Goal: Information Seeking & Learning: Learn about a topic

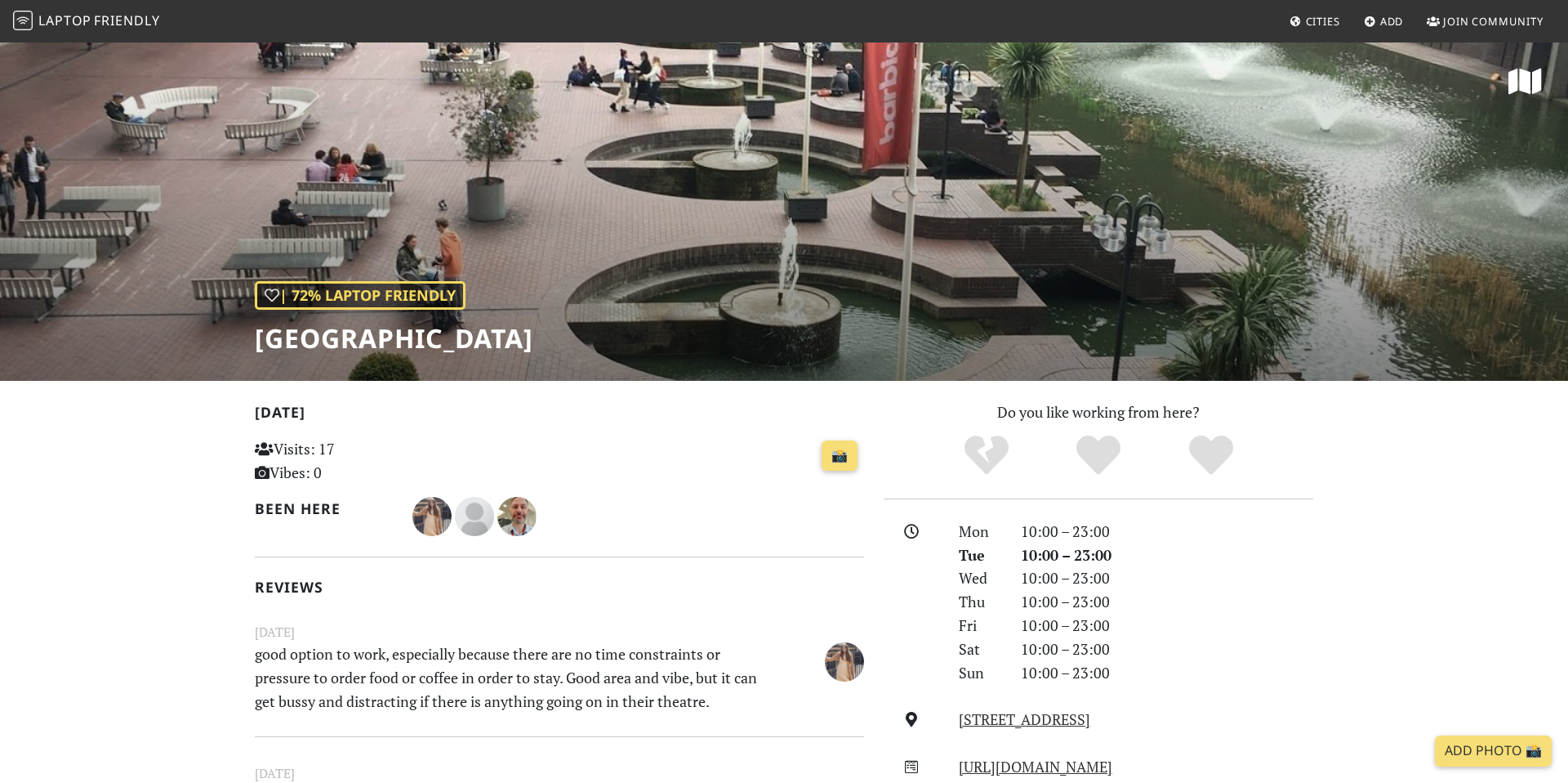
click at [54, 19] on span "Laptop" at bounding box center [65, 20] width 53 height 18
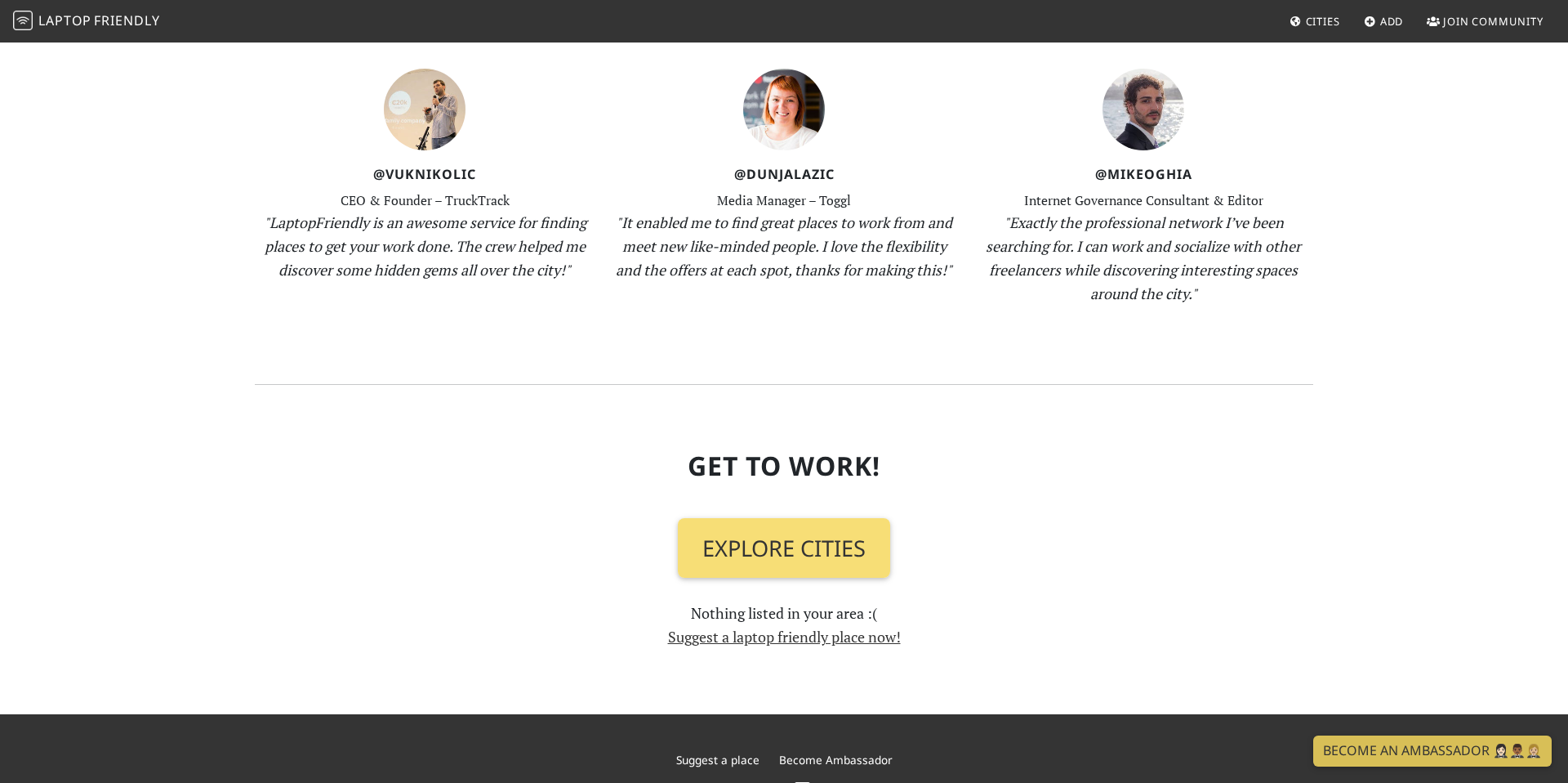
scroll to position [1707, 0]
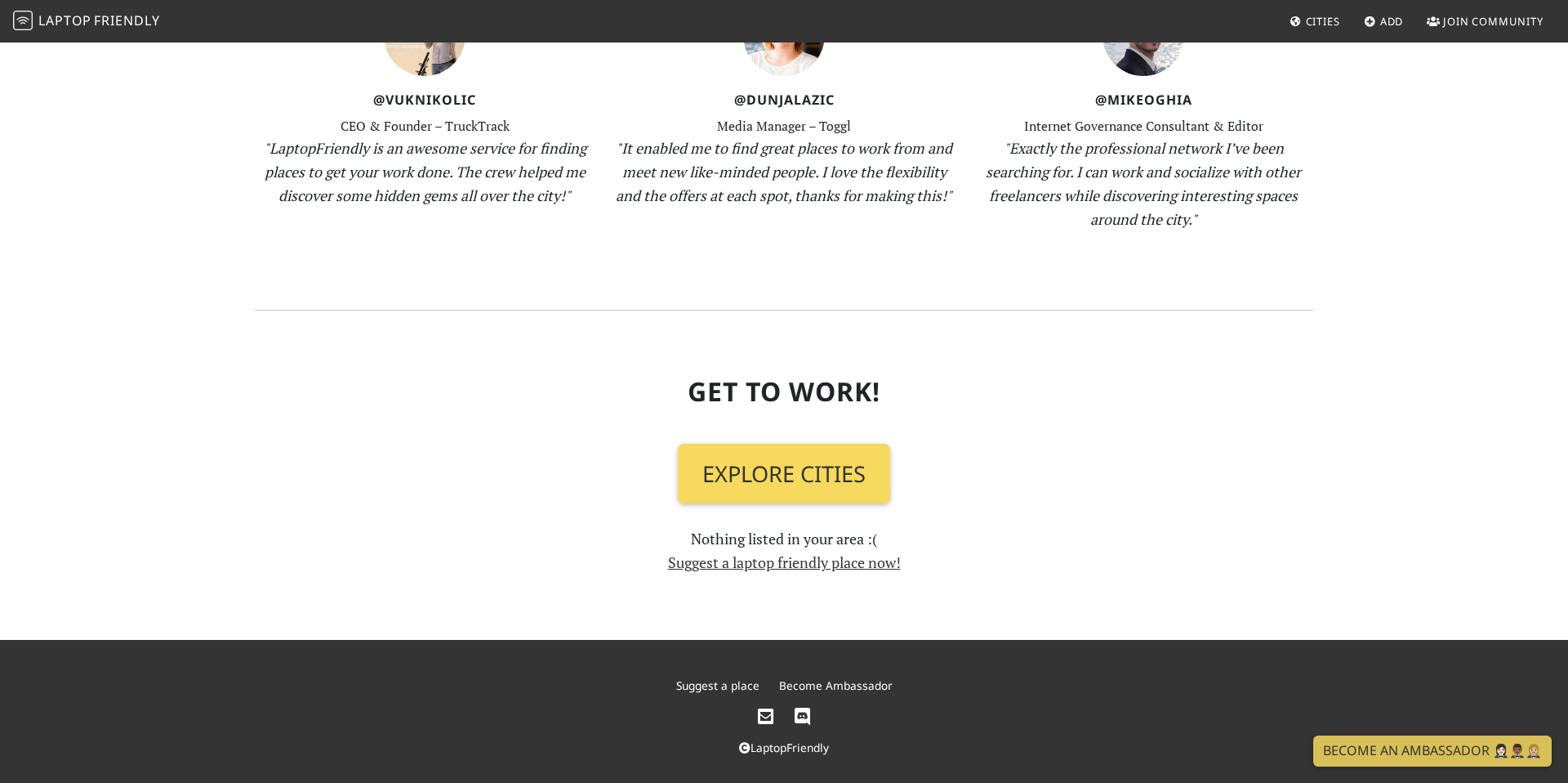
click at [778, 462] on link "Explore Cities" at bounding box center [784, 474] width 212 height 61
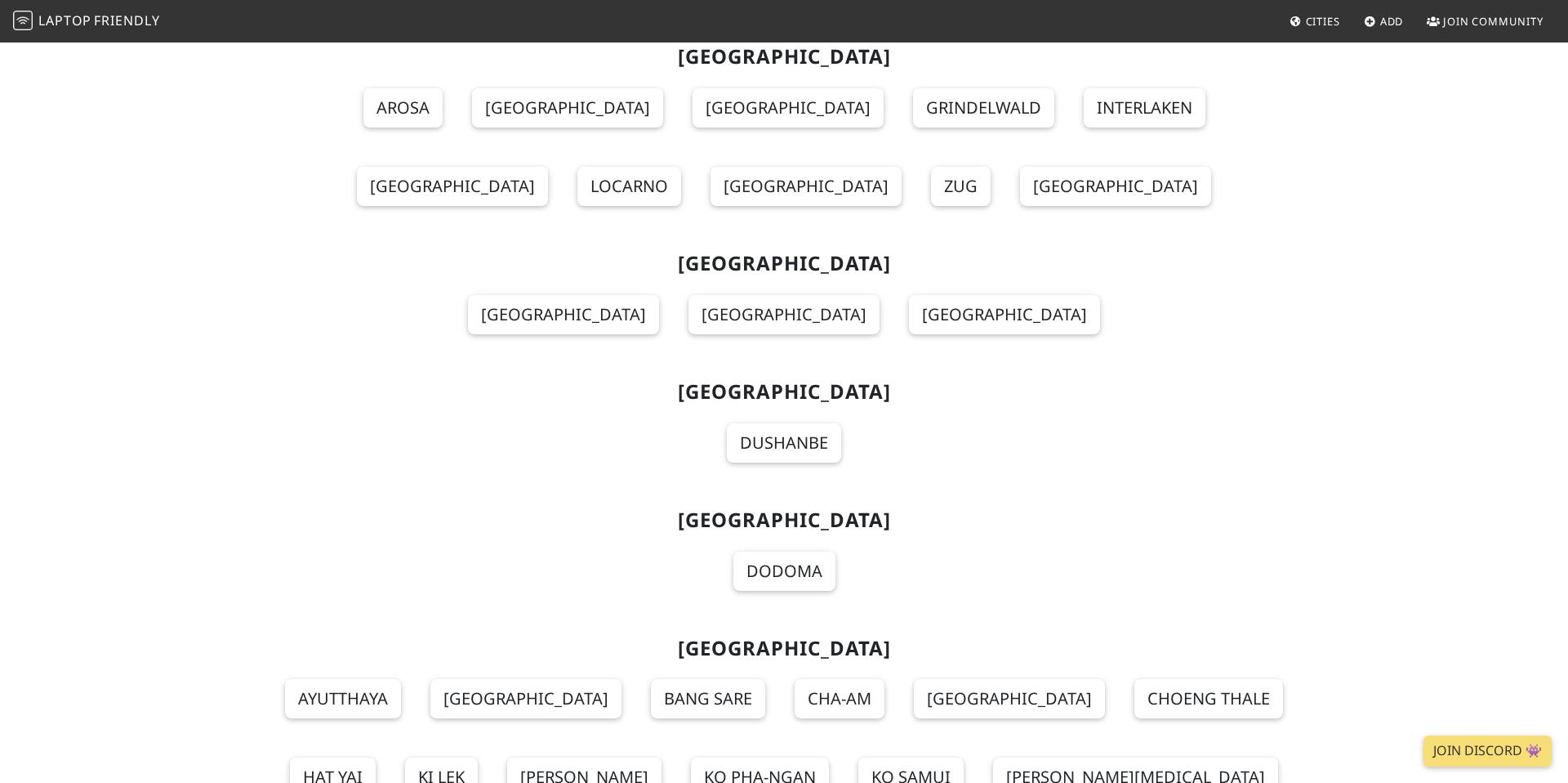
scroll to position [17718, 0]
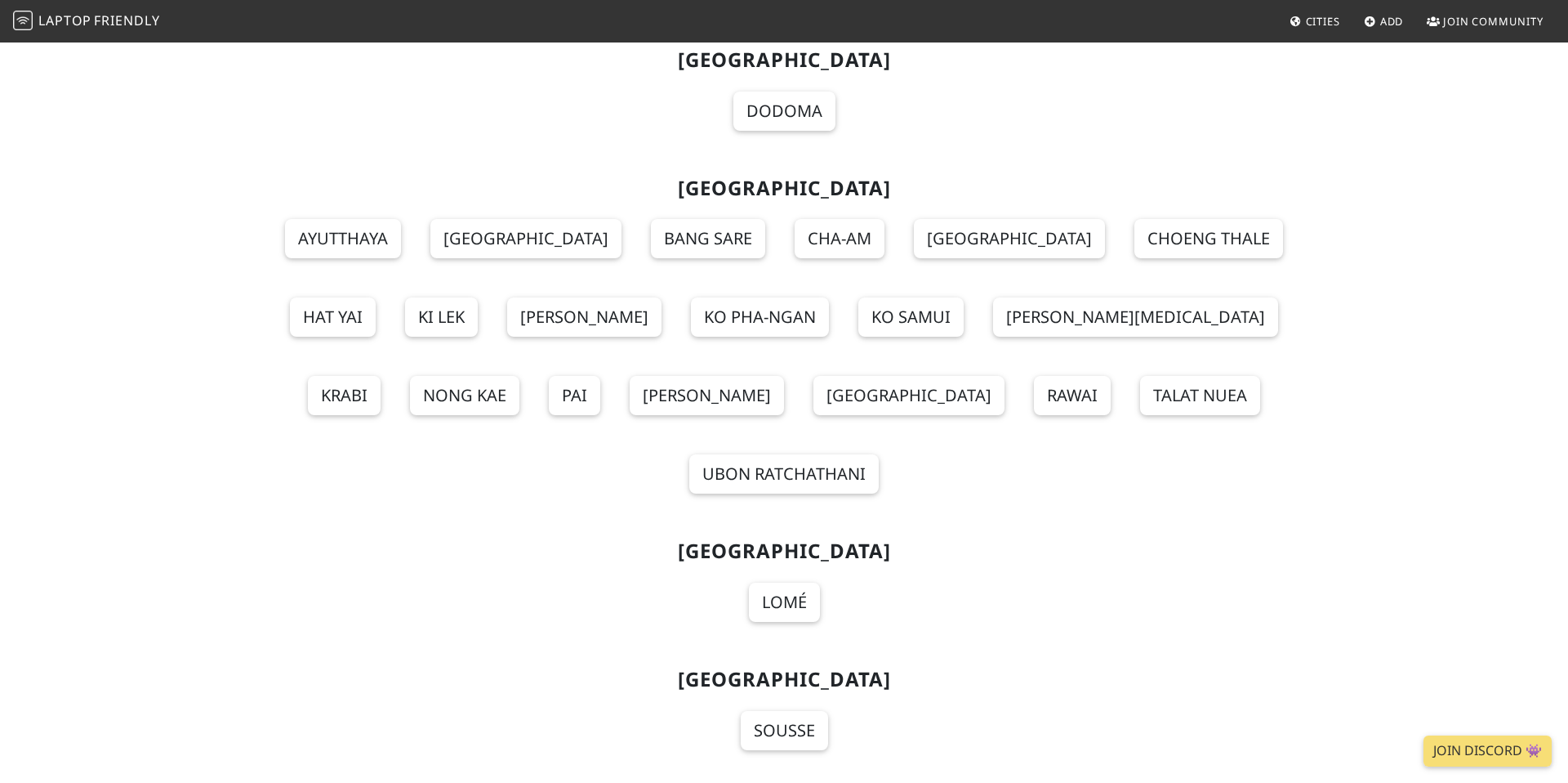
scroll to position [18301, 0]
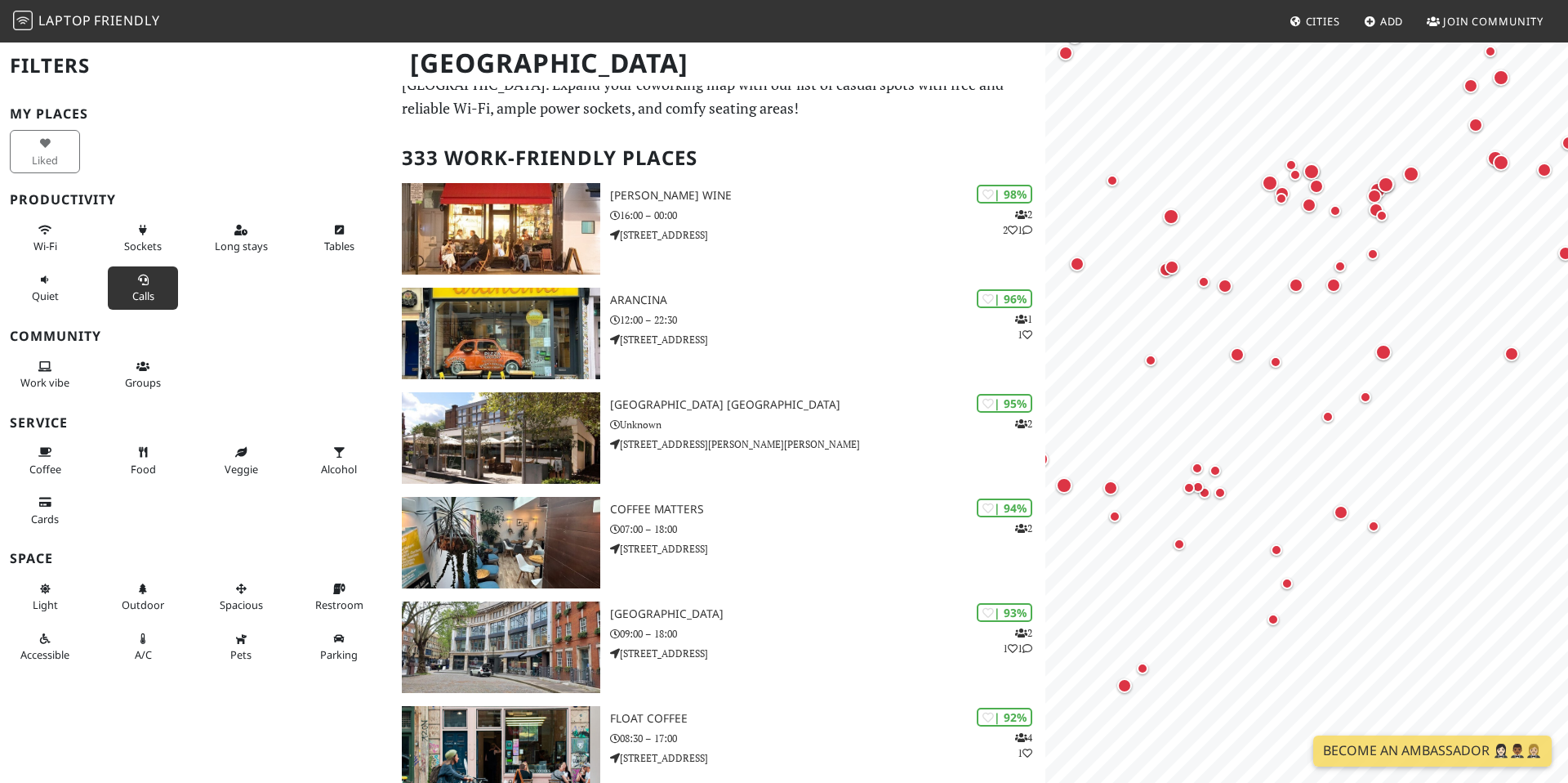
scroll to position [39, 0]
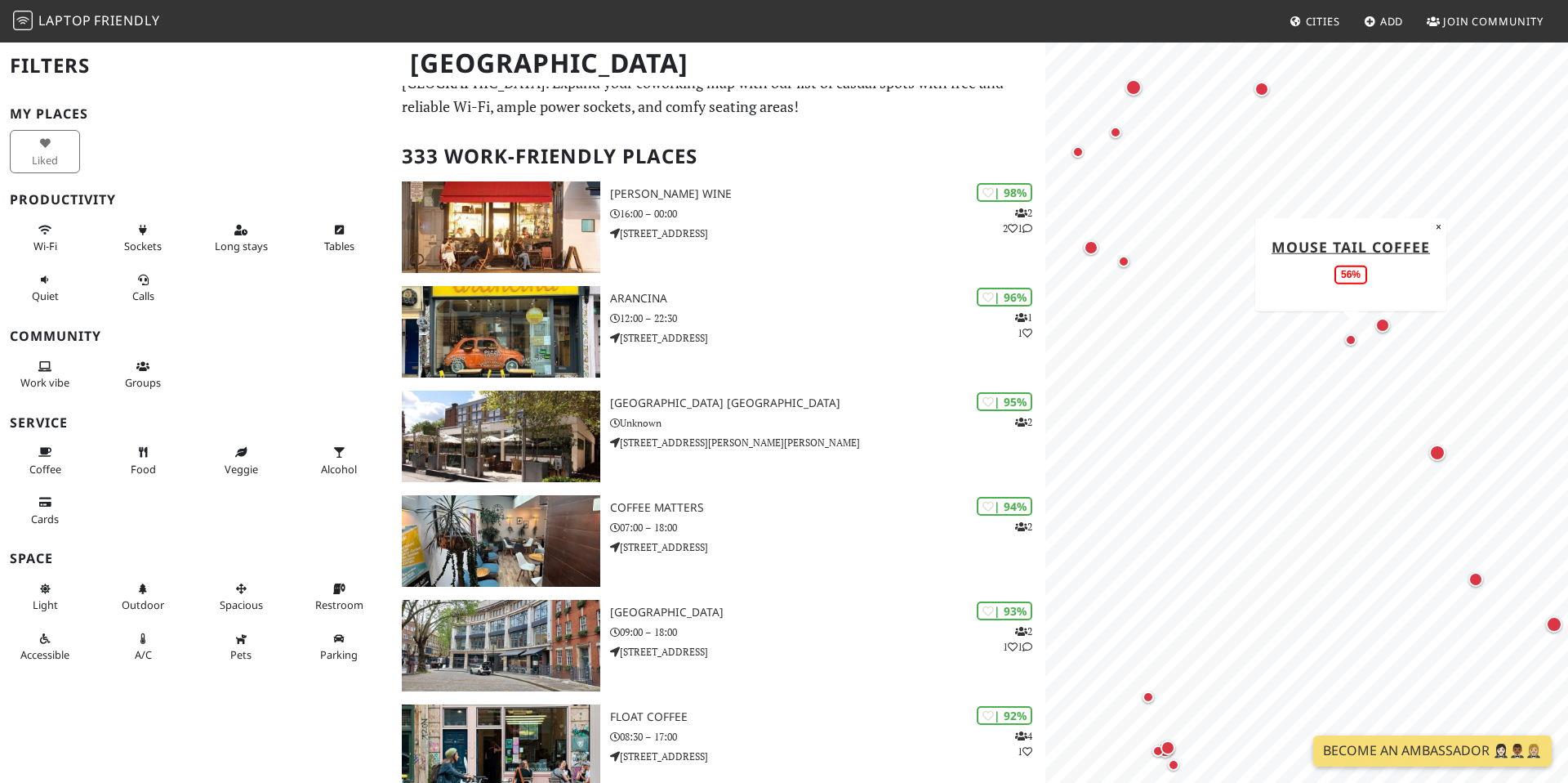
click at [1351, 342] on div "Map marker" at bounding box center [1351, 339] width 11 height 11
click at [1127, 264] on div "Map marker" at bounding box center [1123, 261] width 11 height 11
click at [1093, 246] on div "Map marker" at bounding box center [1091, 247] width 15 height 15
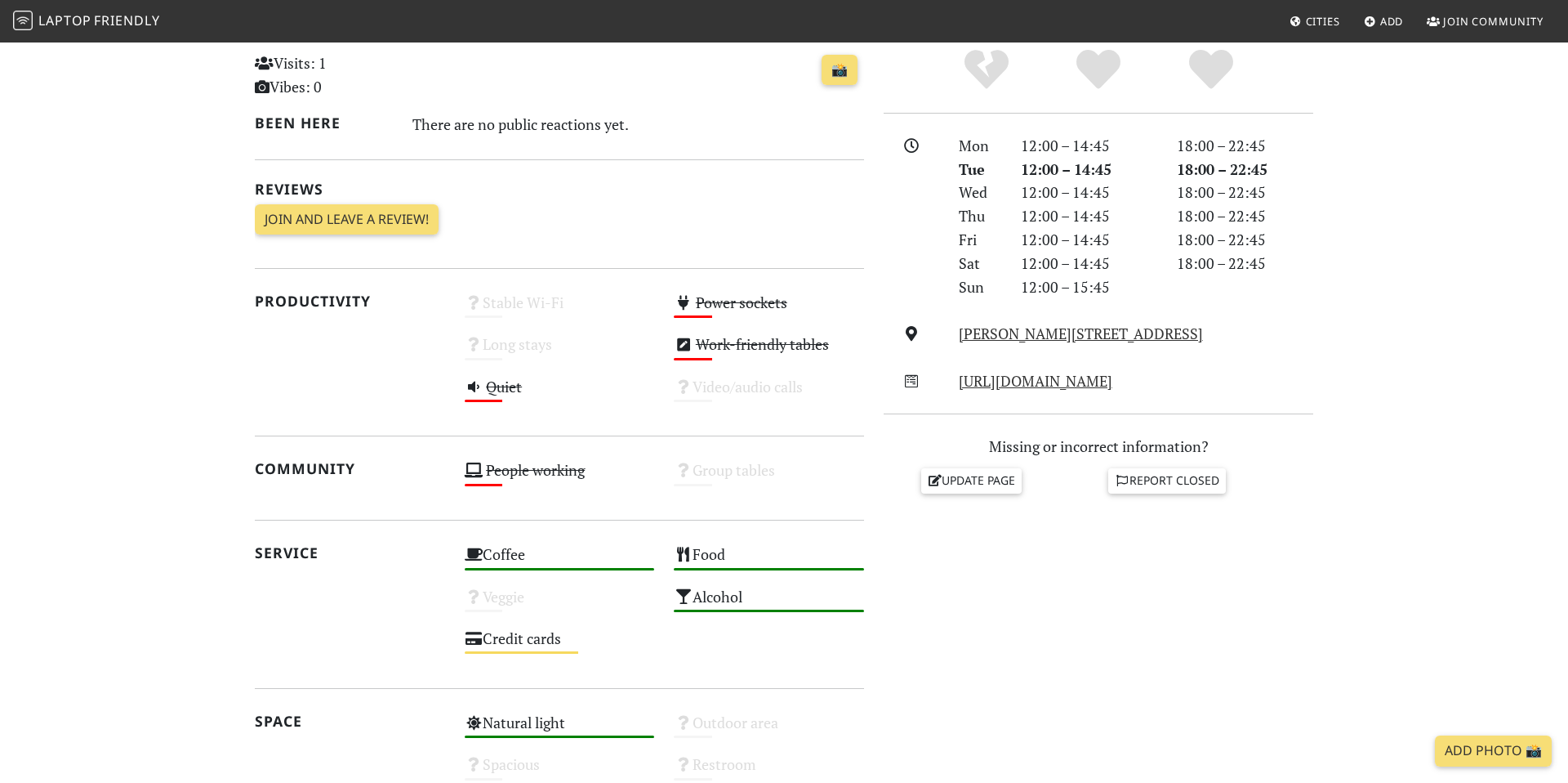
scroll to position [395, 0]
